Goal: Task Accomplishment & Management: Manage account settings

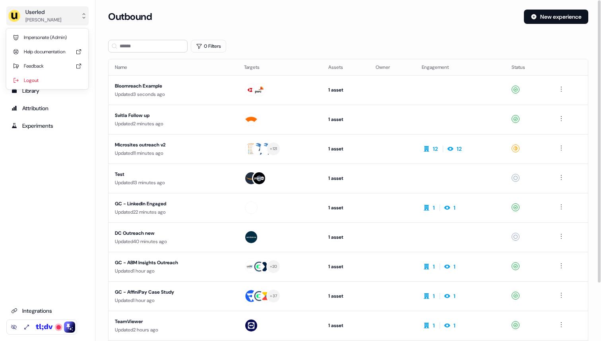
click at [72, 19] on button "Userled [PERSON_NAME]" at bounding box center [47, 15] width 82 height 19
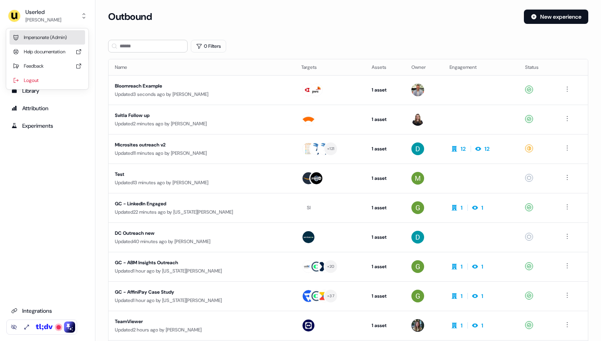
click at [64, 37] on div "Impersonate (Admin)" at bounding box center [48, 37] width 76 height 14
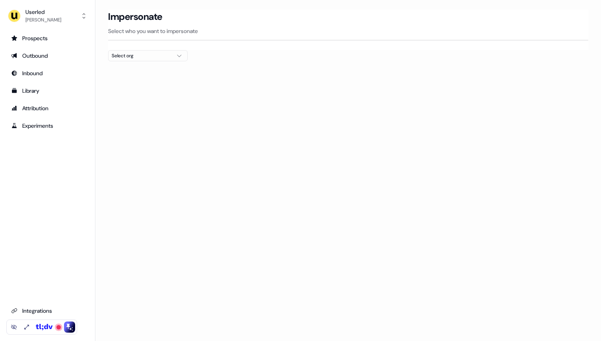
click at [118, 55] on div "Select org" at bounding box center [142, 56] width 60 height 8
type input "****"
click at [146, 85] on div "Telgorithm" at bounding box center [148, 84] width 79 height 13
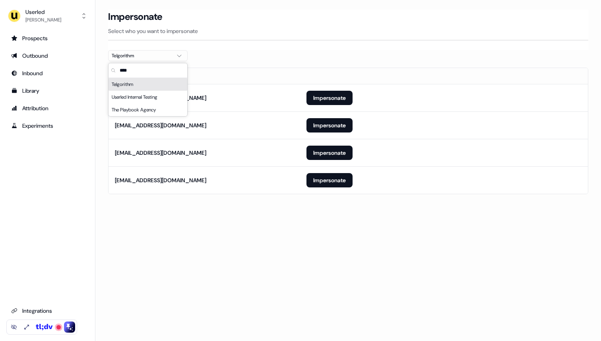
click at [261, 66] on div at bounding box center [348, 64] width 480 height 6
click at [329, 181] on button "Impersonate" at bounding box center [330, 180] width 46 height 14
